Goal: Task Accomplishment & Management: Manage account settings

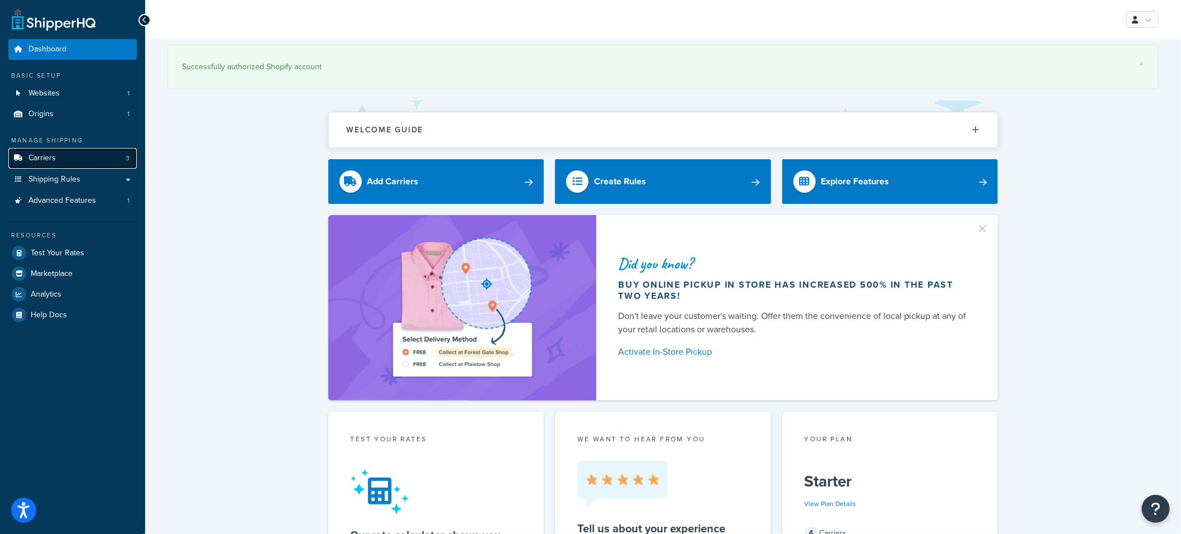
click at [84, 163] on link "Carriers 3" at bounding box center [72, 158] width 128 height 21
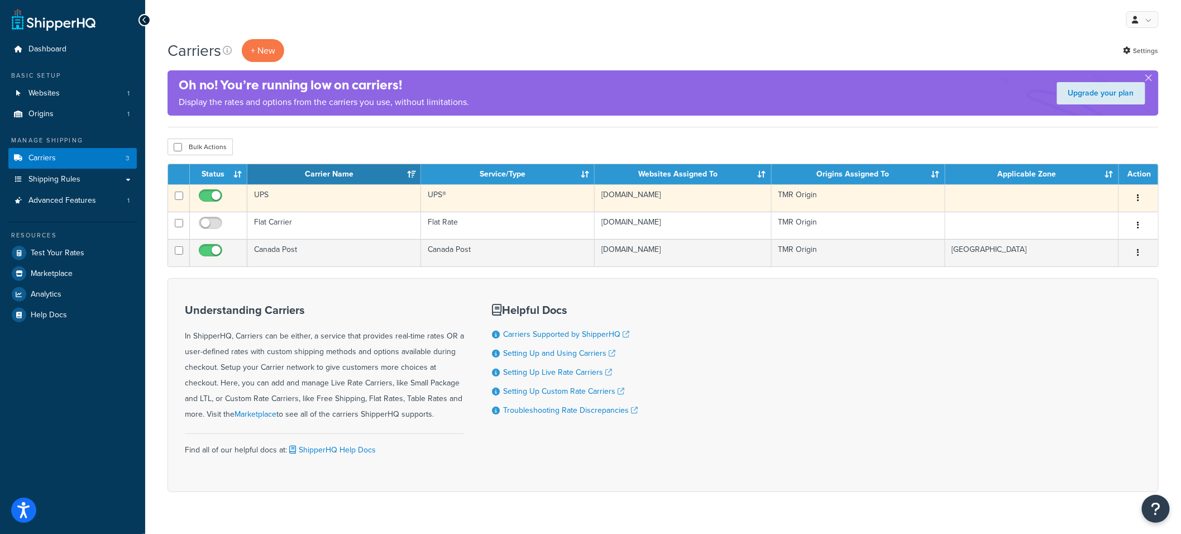
click at [283, 202] on td "UPS" at bounding box center [334, 197] width 174 height 27
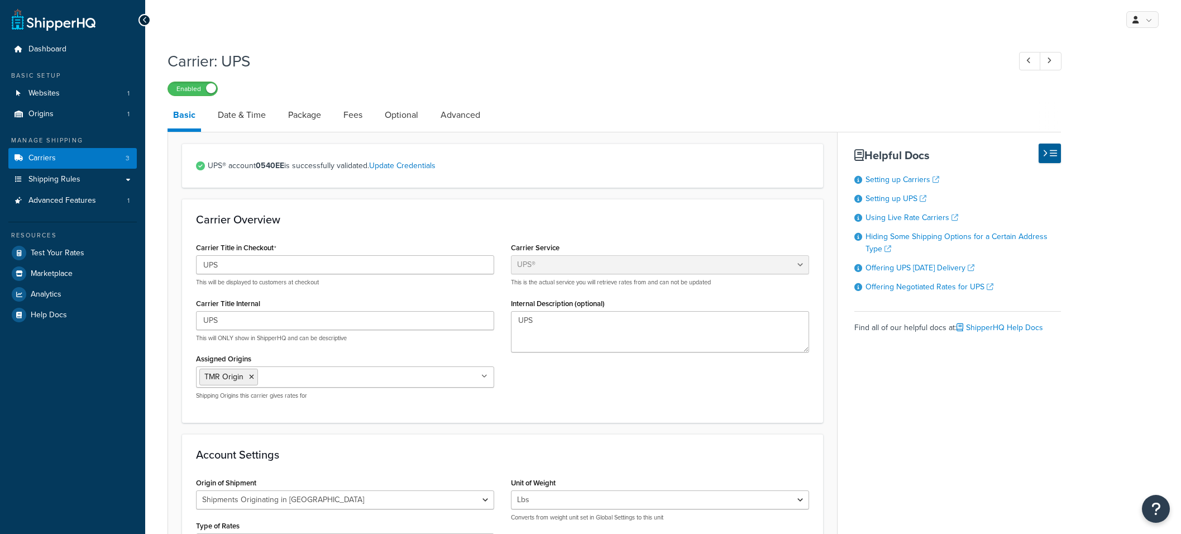
select select "ups"
select select "can"
click at [247, 116] on link "Date & Time" at bounding box center [241, 115] width 59 height 27
select select "yMMMEd"
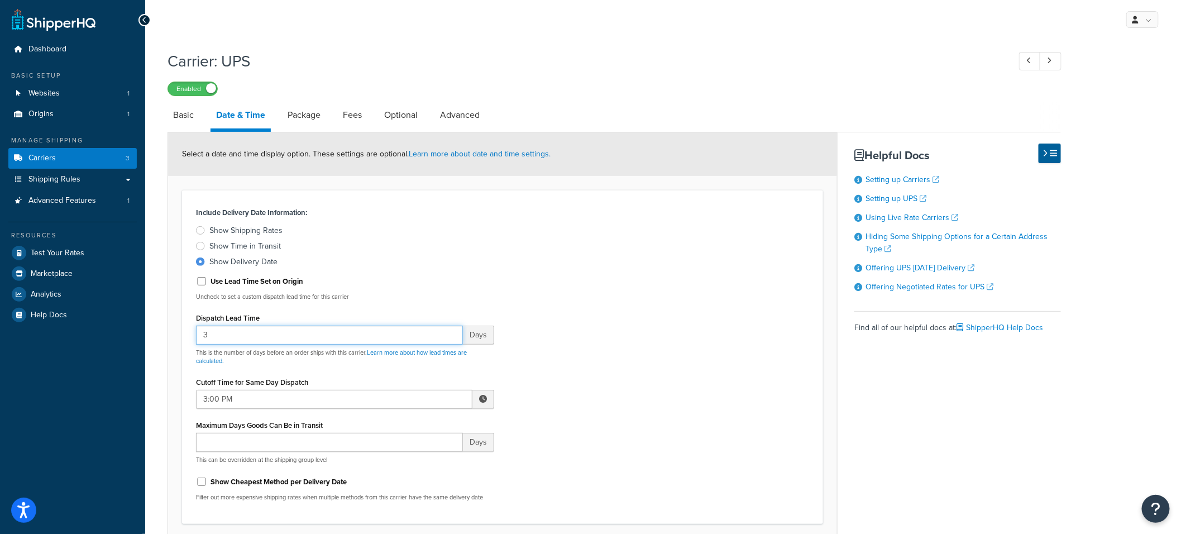
drag, startPoint x: 218, startPoint y: 334, endPoint x: 169, endPoint y: 332, distance: 48.6
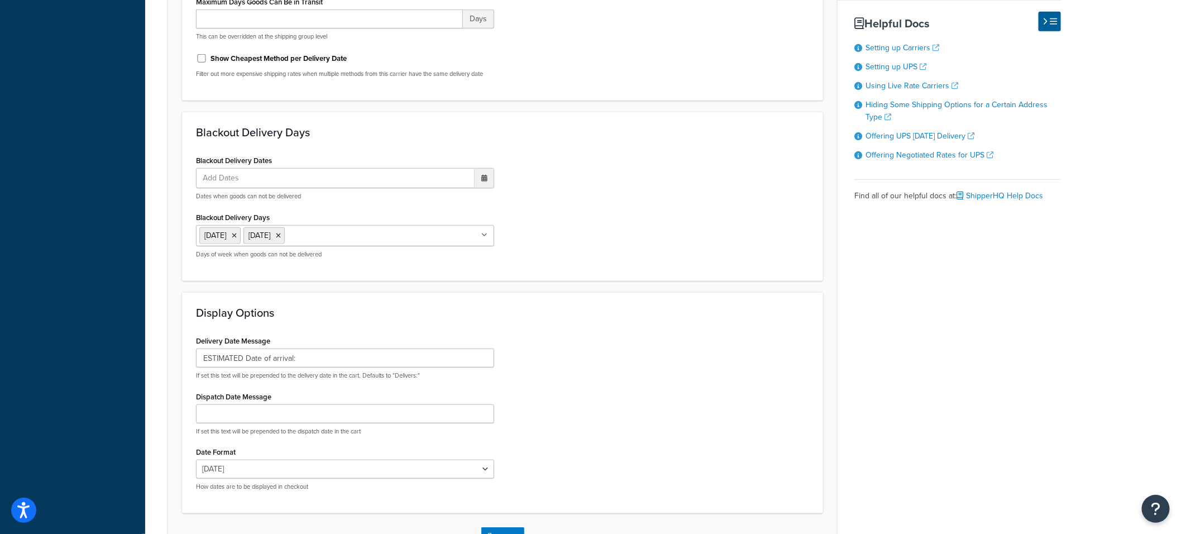
scroll to position [505, 0]
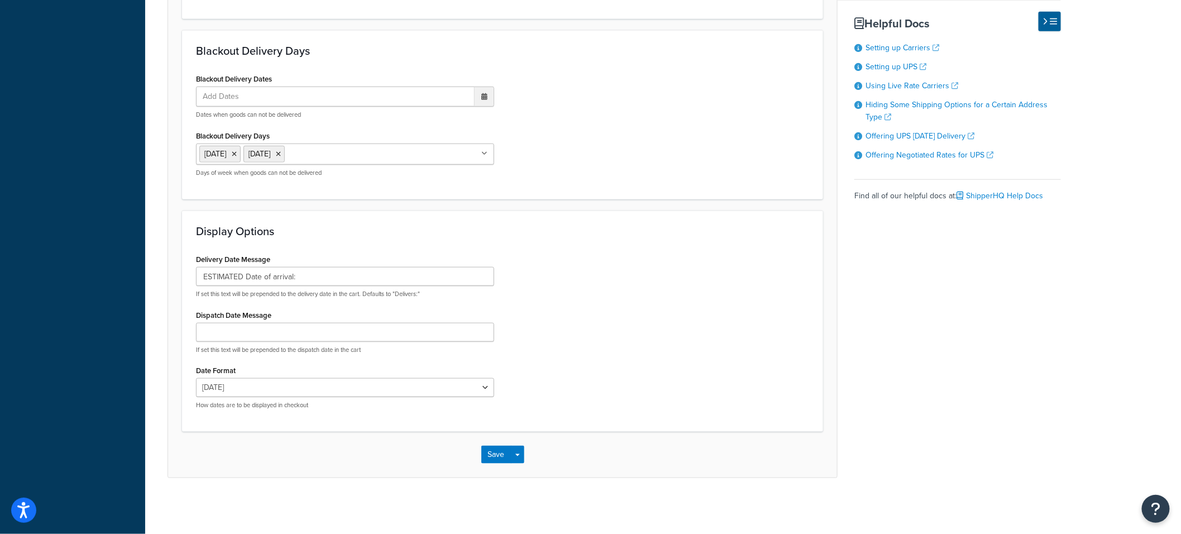
type input "4"
click at [499, 453] on button "Save" at bounding box center [496, 454] width 30 height 18
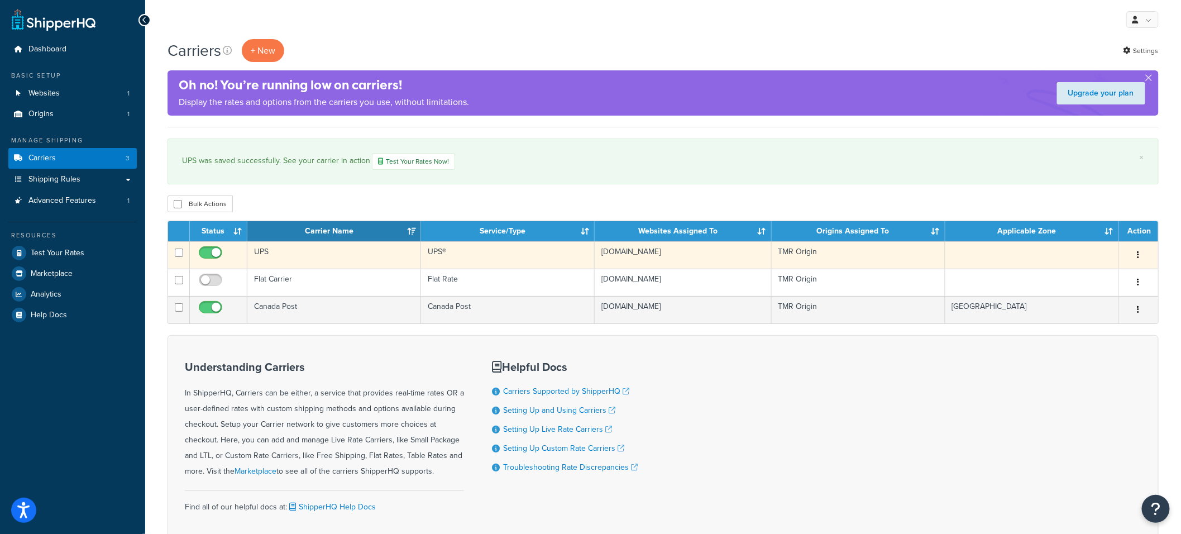
click at [285, 253] on td "UPS" at bounding box center [334, 254] width 174 height 27
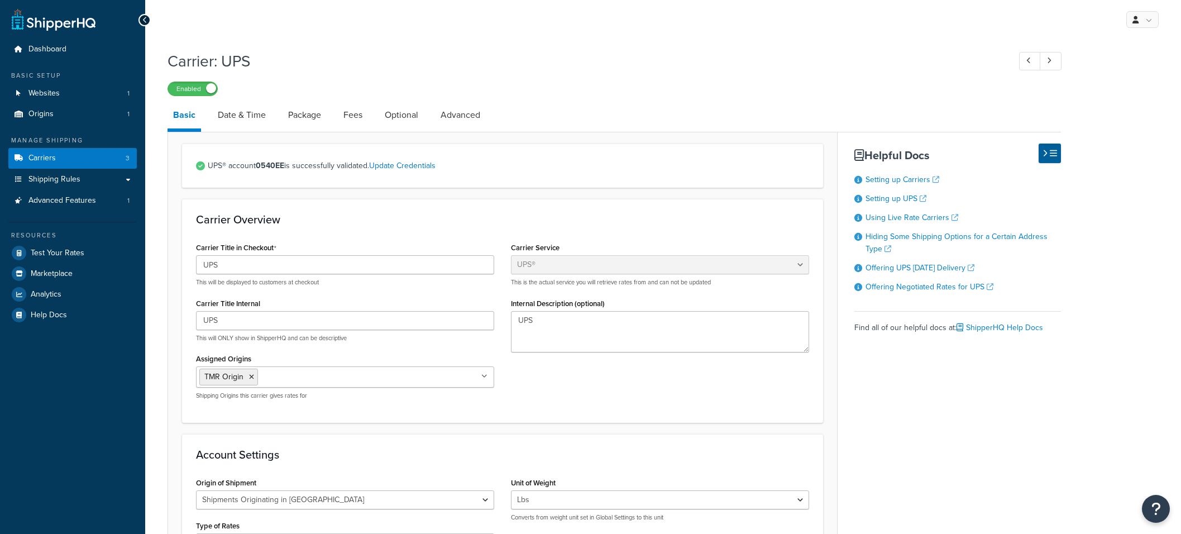
select select "ups"
select select "can"
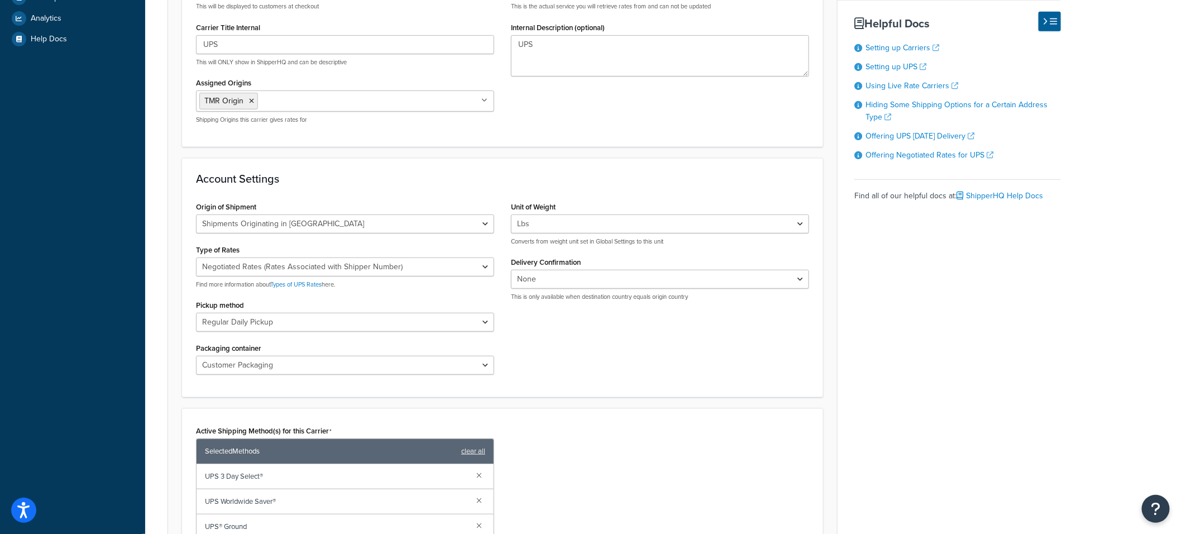
scroll to position [411, 0]
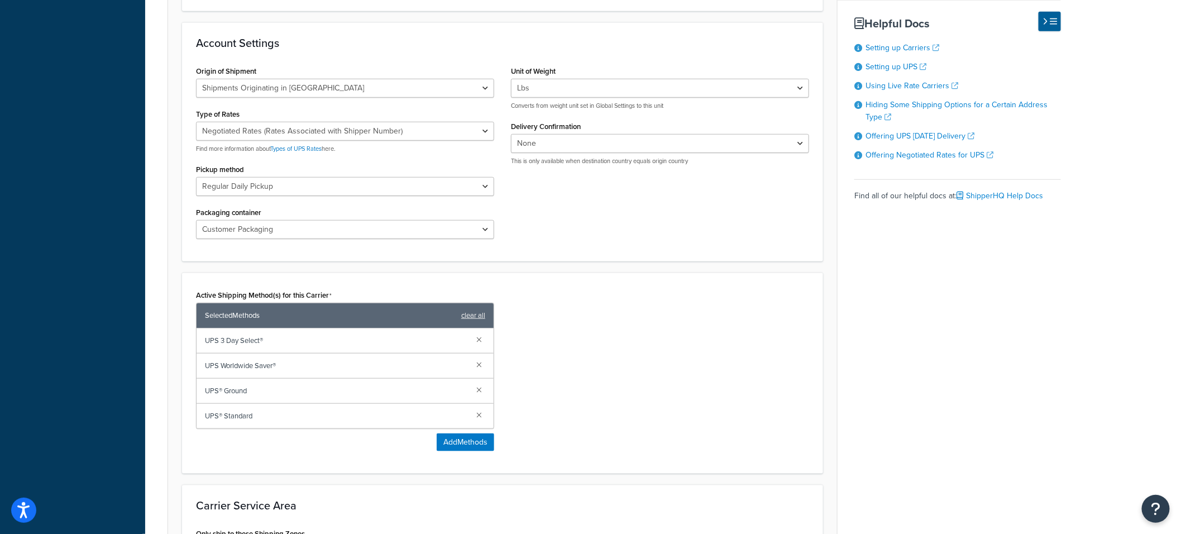
click at [578, 397] on div "Active Shipping Method(s) for this Carrier Selected Methods clear all UPS 3 Day…" at bounding box center [503, 373] width 630 height 173
click at [480, 338] on link at bounding box center [479, 339] width 12 height 12
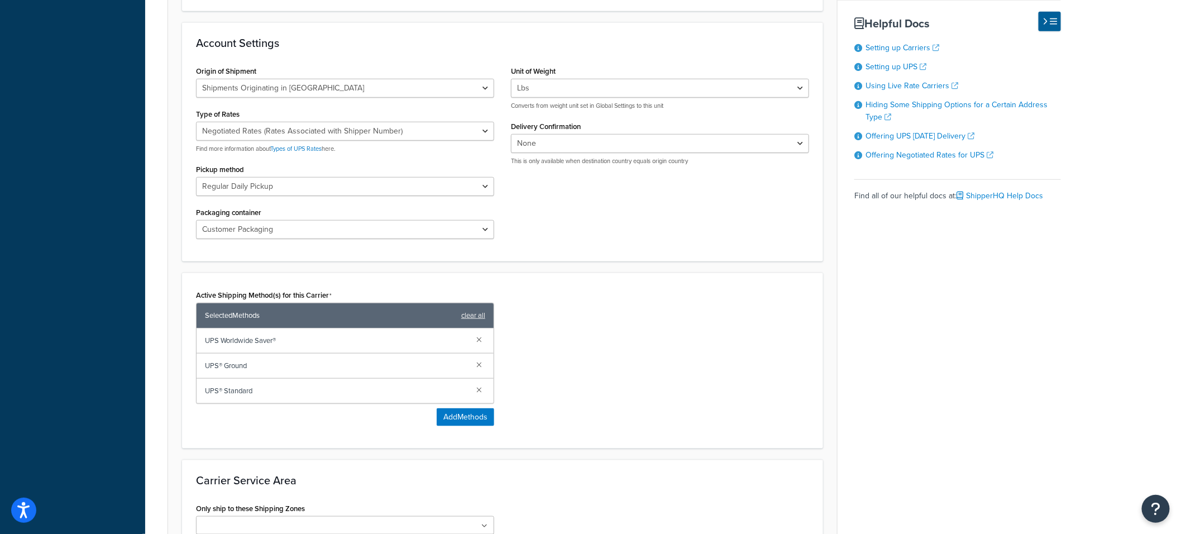
click at [480, 338] on link at bounding box center [479, 339] width 12 height 12
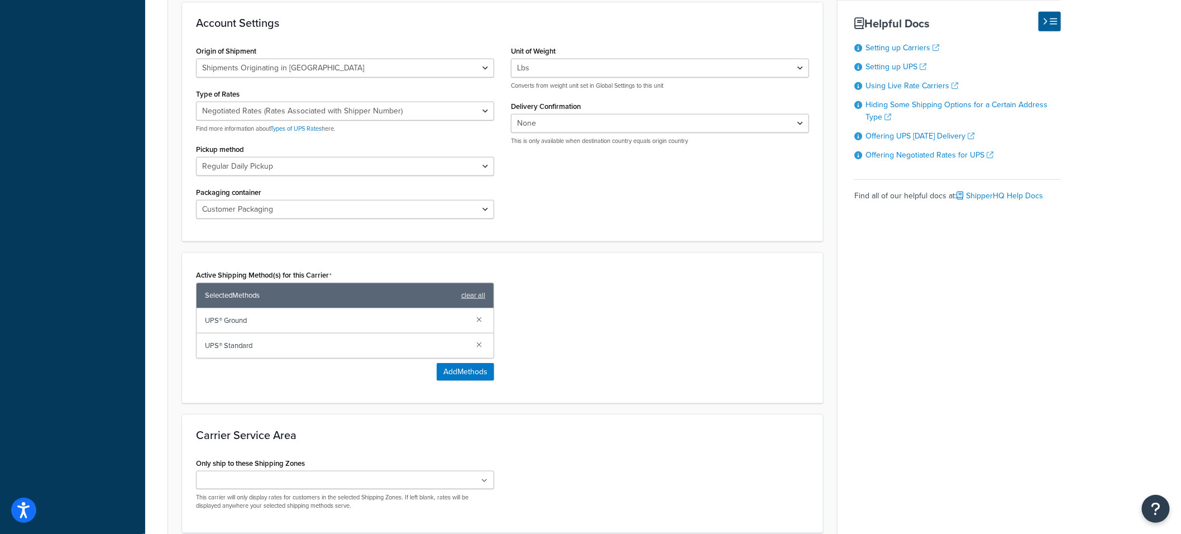
scroll to position [533, 0]
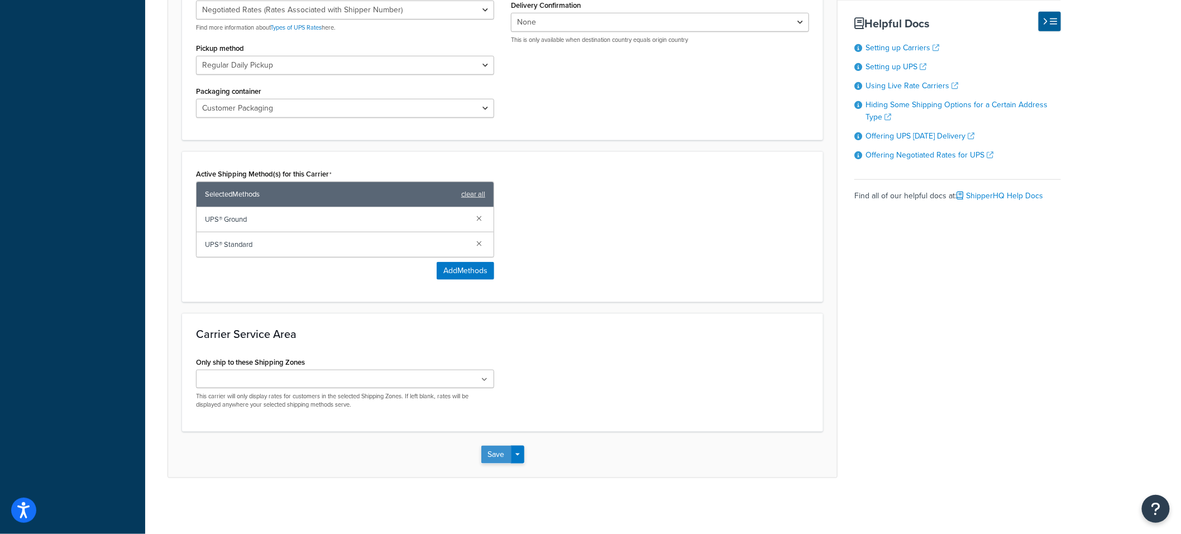
click at [495, 458] on button "Save" at bounding box center [496, 454] width 30 height 18
